Goal: Task Accomplishment & Management: Use online tool/utility

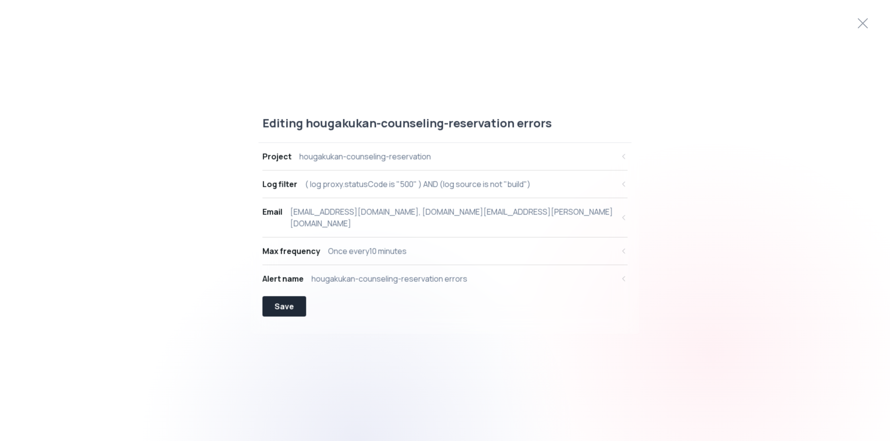
click at [433, 162] on div "Project hougakukan-counseling-reservation" at bounding box center [438, 156] width 351 height 12
select select "prj_lVG8nwwWSGTWT3nsCHZFH7SvUzBw"
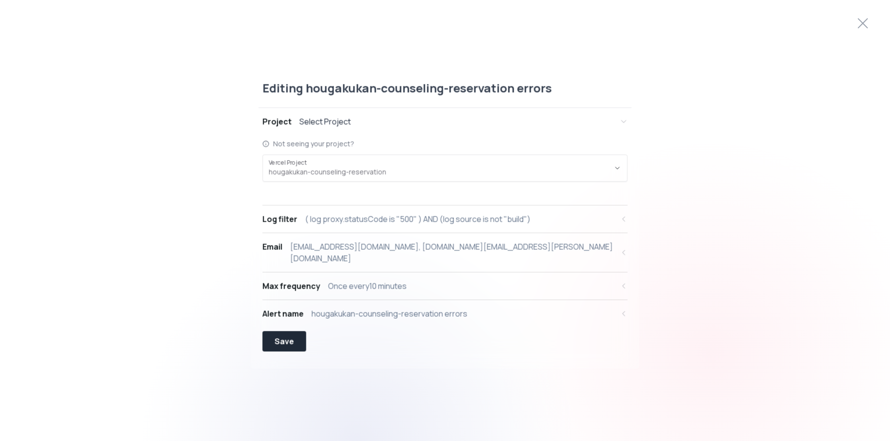
click at [411, 224] on div "( log proxy.statusCode is "500" ) AND (log source is not "build")" at bounding box center [417, 219] width 225 height 12
select select "proxy.statusCode"
select select "EQUALS"
select select "AND"
select select "source"
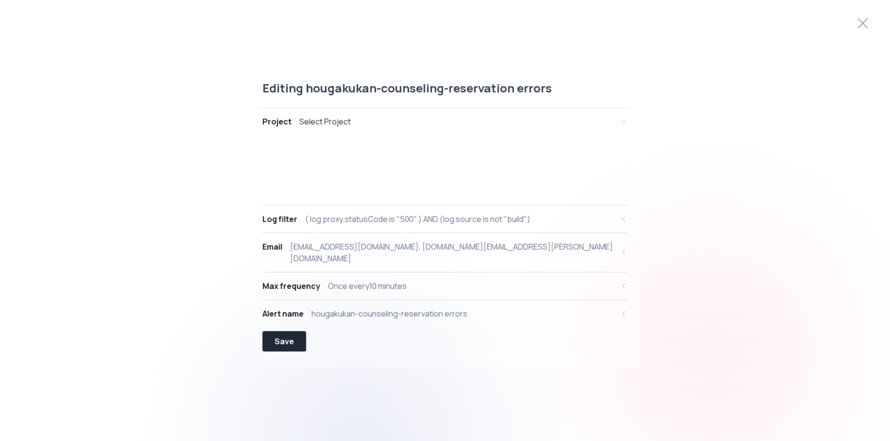
select select "NOT_EQUALS"
select select "build"
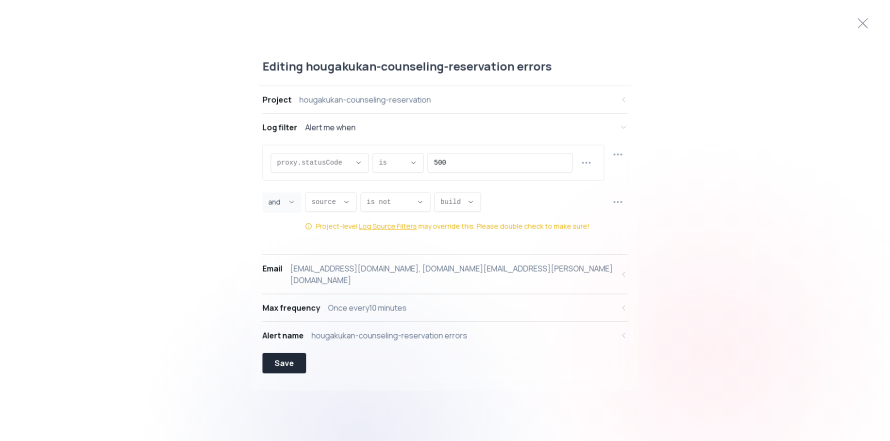
click at [421, 113] on button "Project hougakukan-counseling-reservation" at bounding box center [445, 99] width 365 height 27
select select "prj_lVG8nwwWSGTWT3nsCHZFH7SvUzBw"
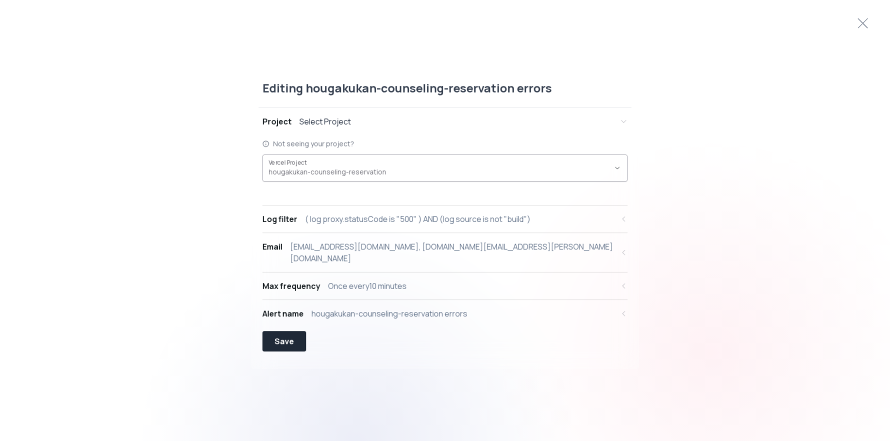
click at [403, 173] on span "hougakukan-counseling-reservation ," at bounding box center [439, 172] width 341 height 10
click at [411, 142] on div "Not seeing your project? prj_lVG8nwwWSGTWT3nsCHZFH7SvUzBw Vercel Project hougak…" at bounding box center [445, 170] width 365 height 70
click at [408, 308] on div "hougakukan-counseling-reservation errors" at bounding box center [390, 314] width 156 height 12
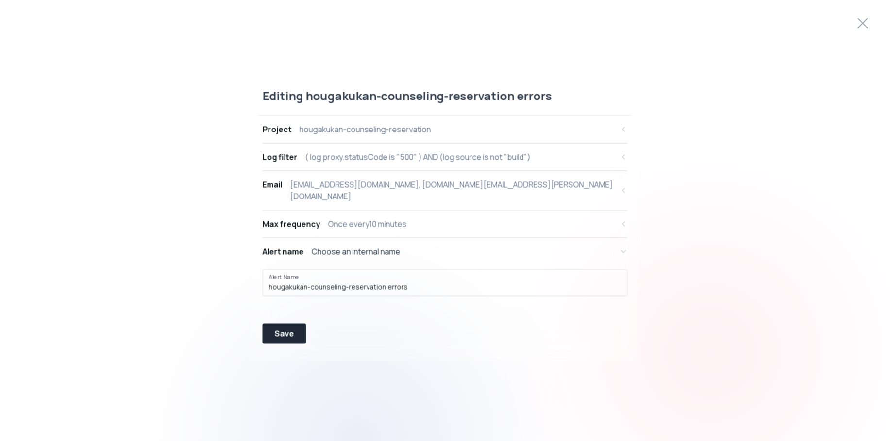
click at [410, 202] on button "Email [EMAIL_ADDRESS][DOMAIN_NAME], [DOMAIN_NAME][EMAIL_ADDRESS][PERSON_NAME][D…" at bounding box center [445, 190] width 365 height 39
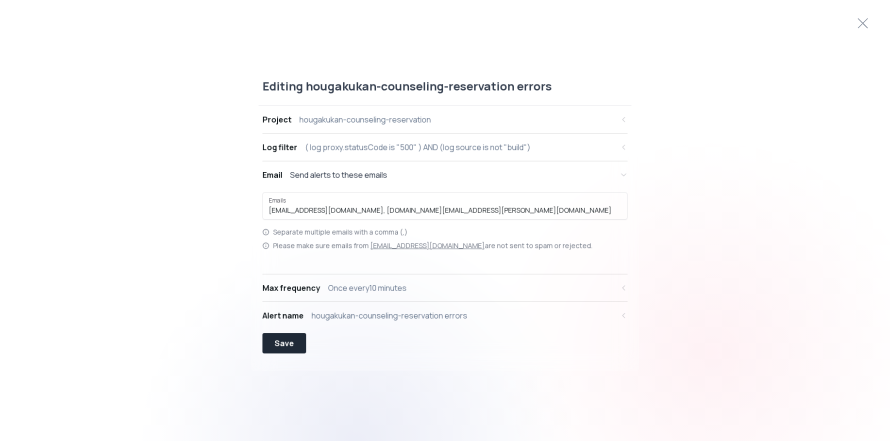
click at [413, 185] on button "Email Send alerts to these emails" at bounding box center [445, 174] width 365 height 27
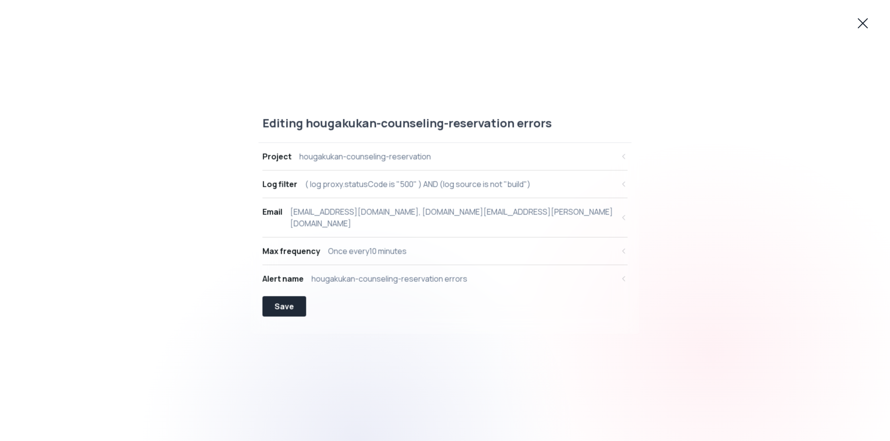
click at [860, 23] on icon at bounding box center [863, 24] width 16 height 16
